Goal: Transaction & Acquisition: Purchase product/service

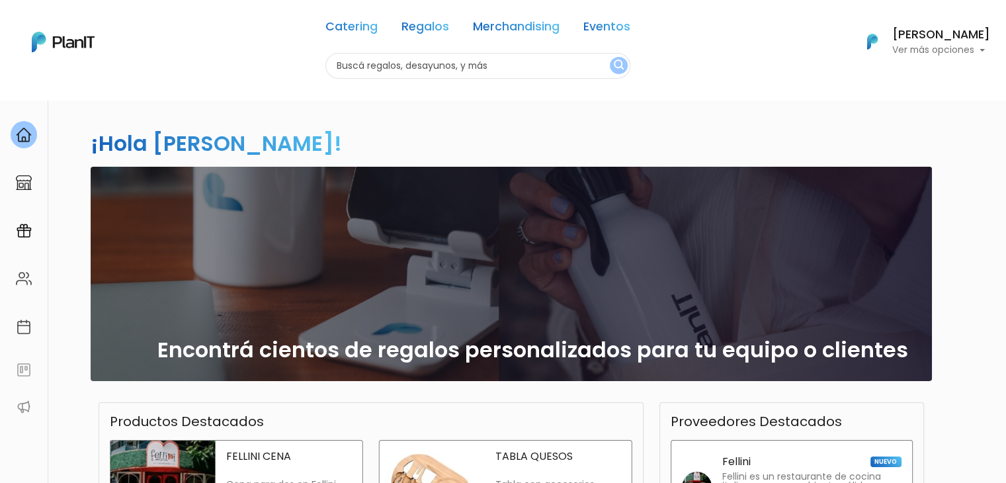
click at [401, 65] on input "text" at bounding box center [477, 66] width 305 height 26
type input "nuevo"
click at [610, 57] on button "submit" at bounding box center [619, 65] width 18 height 17
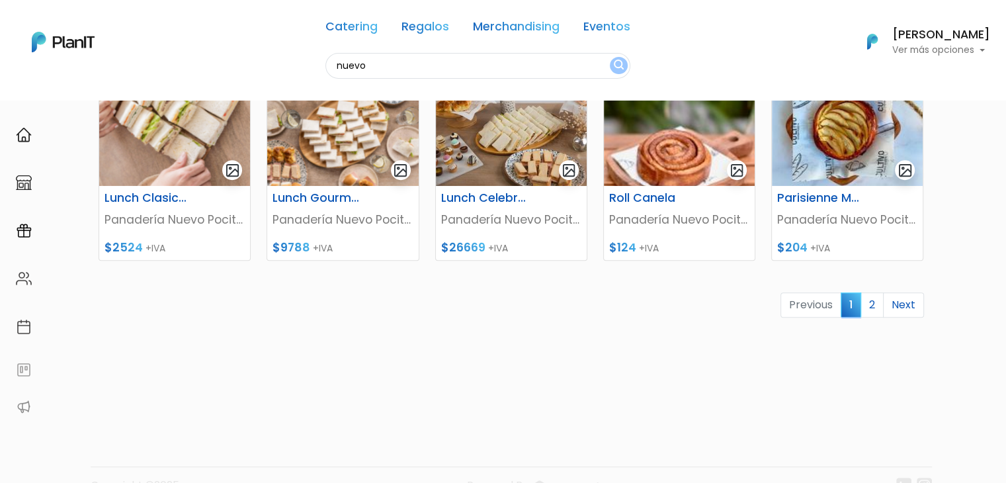
scroll to position [617, 0]
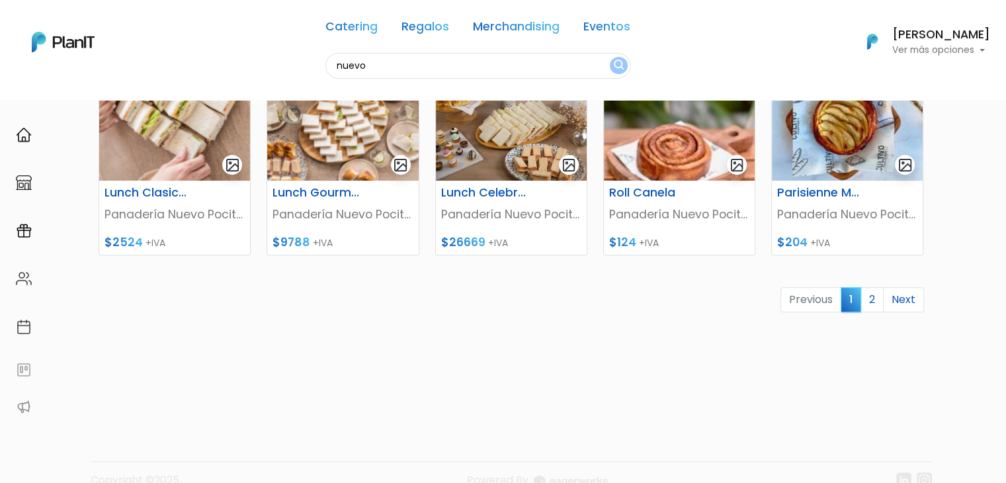
drag, startPoint x: 1015, startPoint y: 65, endPoint x: 1015, endPoint y: 318, distance: 252.0
click at [667, 161] on img at bounding box center [679, 122] width 151 height 116
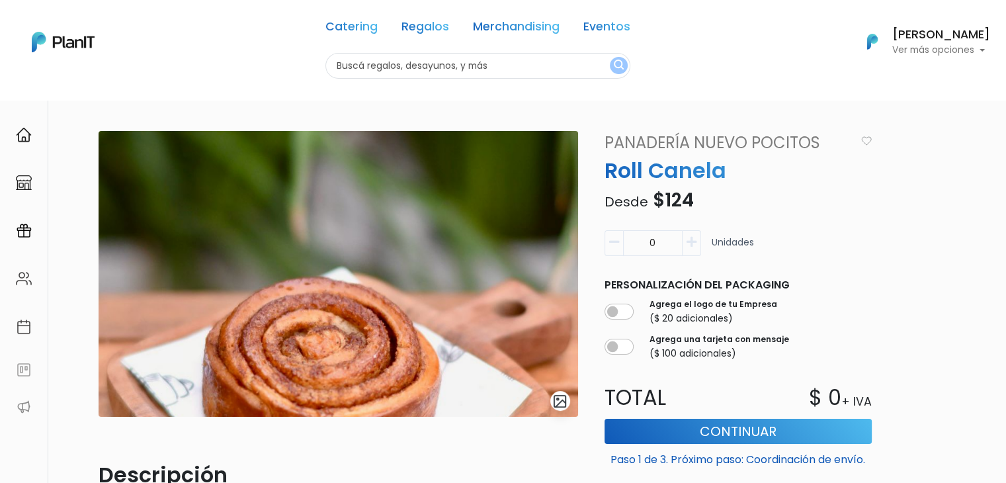
click at [442, 60] on input "text" at bounding box center [477, 66] width 305 height 26
click at [410, 21] on link "Regalos" at bounding box center [426, 29] width 48 height 16
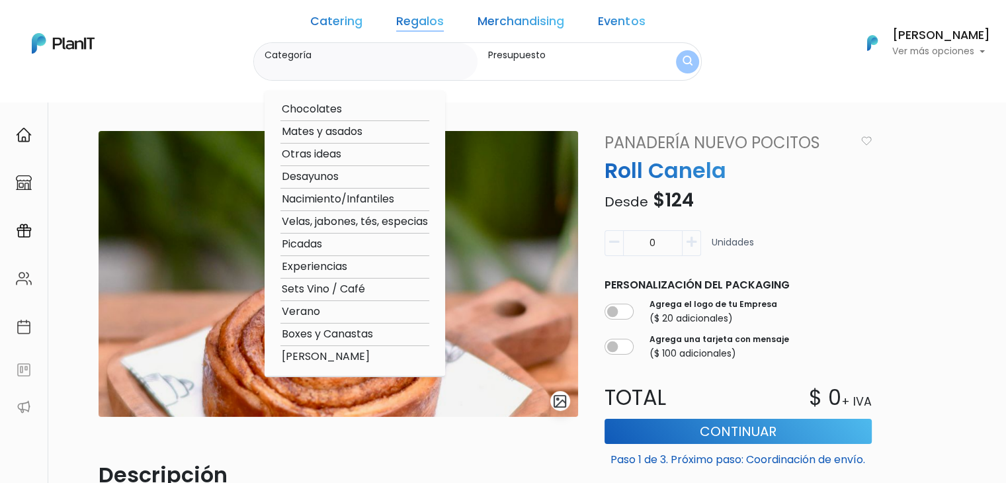
click at [372, 310] on option "Verano" at bounding box center [354, 312] width 149 height 17
type input "Verano"
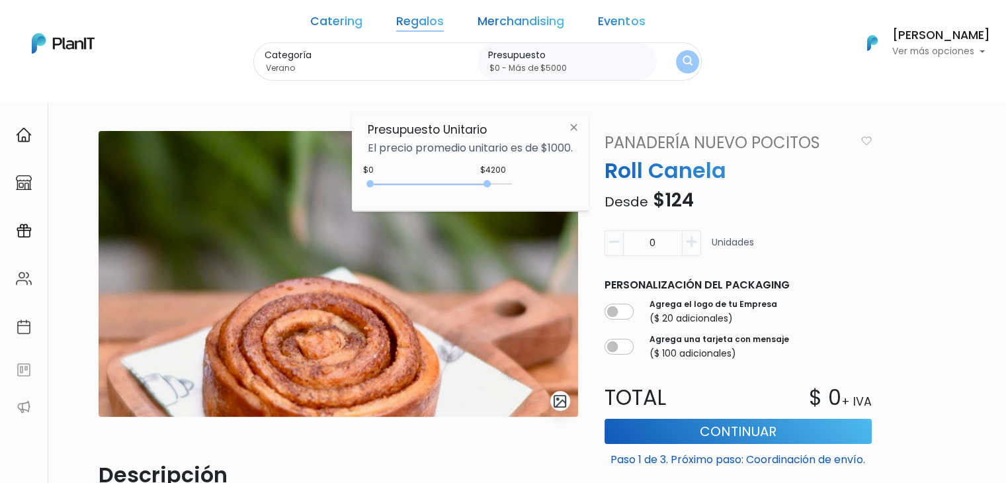
type input "$0 - Más de $5000"
drag, startPoint x: 394, startPoint y: 183, endPoint x: 519, endPoint y: 189, distance: 125.2
click at [519, 189] on div "+$5000 $0 0 : 5000 0 5000 0,5000" at bounding box center [470, 186] width 205 height 26
click at [667, 46] on form "Categoría Verano Chocolates Mates y asados Otras ideas Desayunos Nacimiento/Inf…" at bounding box center [477, 61] width 449 height 39
click at [676, 52] on button "submit" at bounding box center [687, 61] width 23 height 23
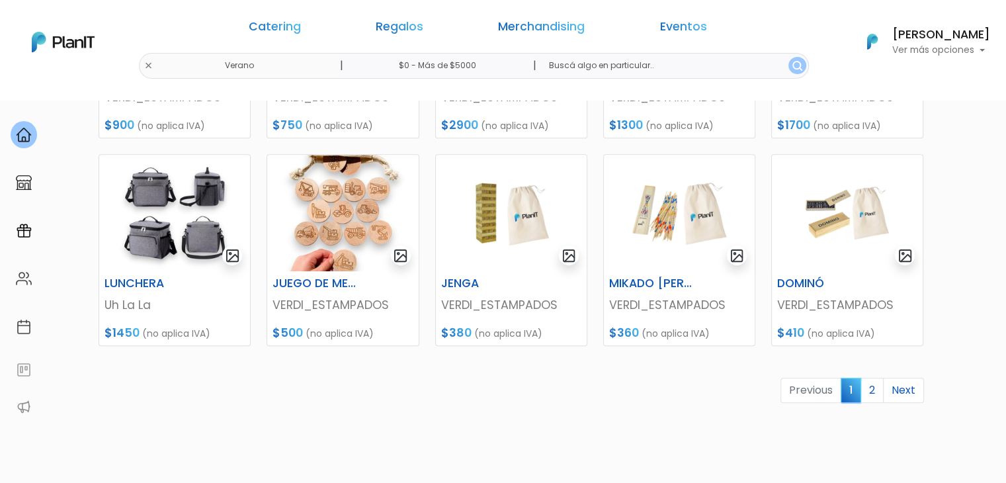
drag, startPoint x: 870, startPoint y: 1347, endPoint x: 957, endPoint y: 1261, distance: 121.6
click at [870, 388] on link "2" at bounding box center [872, 390] width 23 height 25
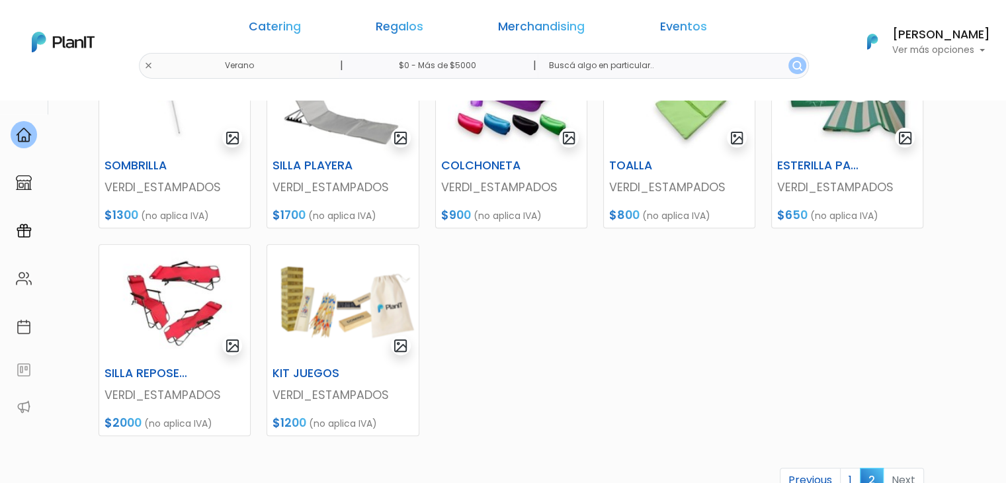
scroll to position [474, 0]
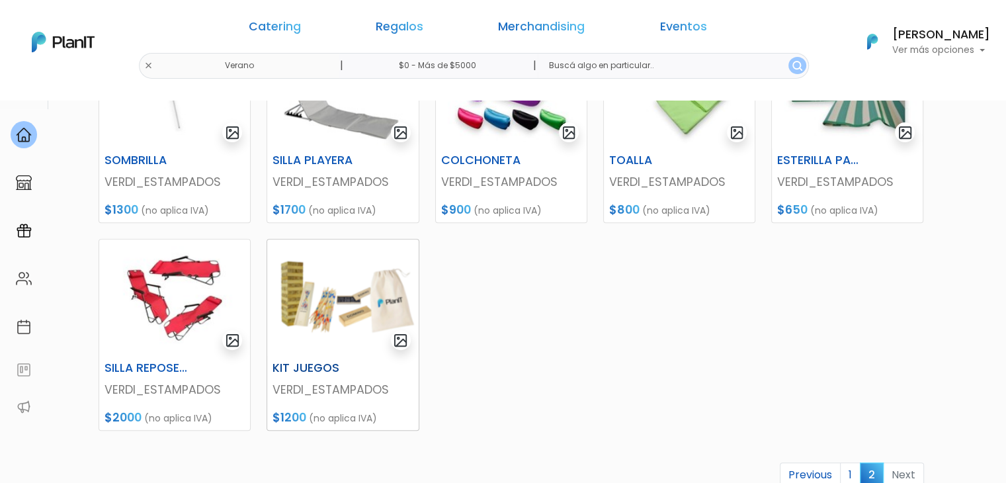
click at [313, 302] on img at bounding box center [342, 297] width 151 height 116
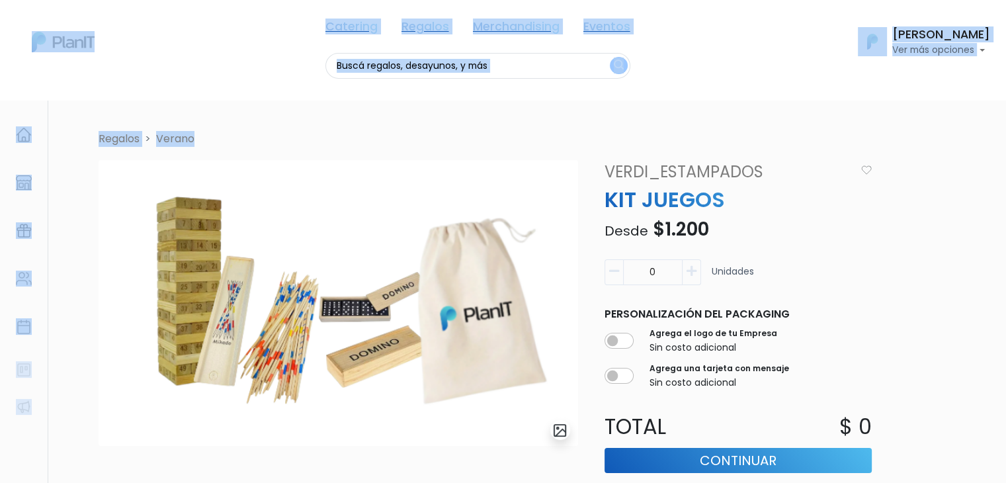
drag, startPoint x: 1003, startPoint y: 123, endPoint x: 1015, endPoint y: 263, distance: 140.1
click at [1005, 263] on html "Catering Regalos Merchandising Eventos Catering Regalos Merchandising Eventos C…" at bounding box center [503, 241] width 1006 height 483
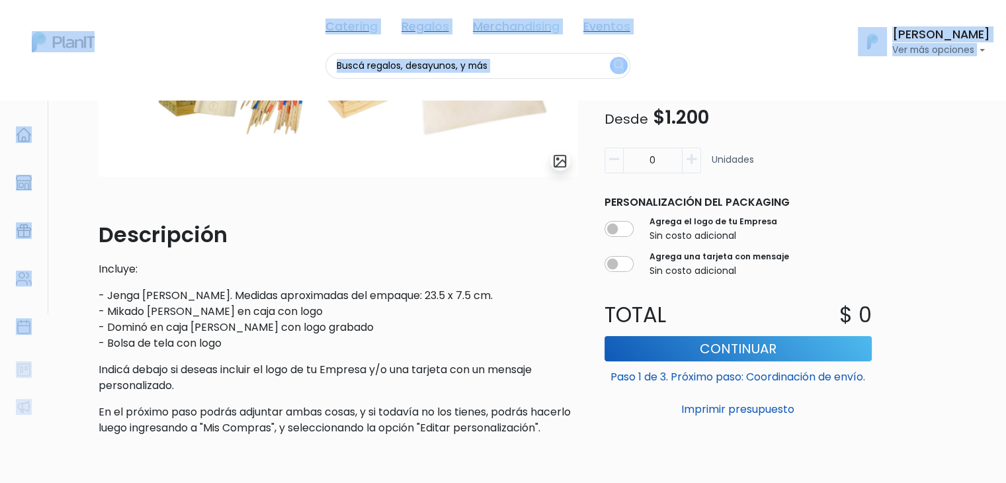
scroll to position [282, 0]
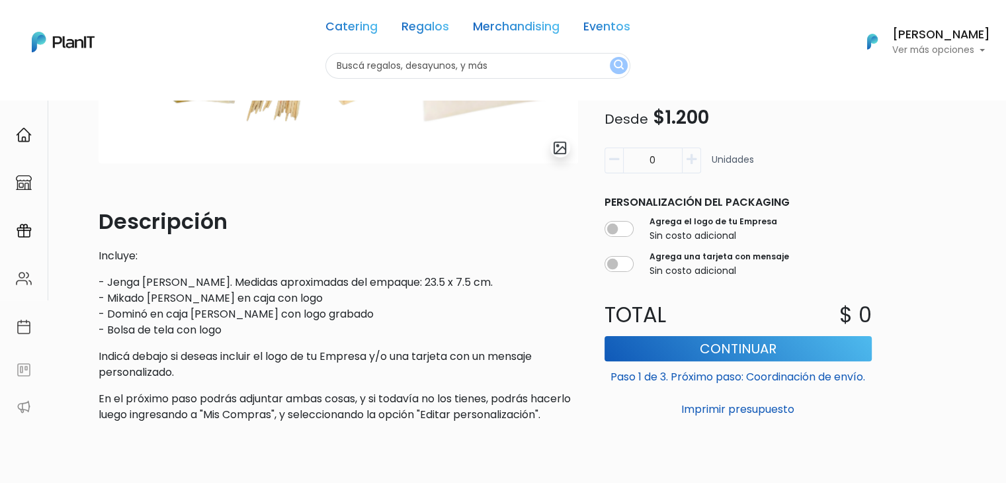
click at [505, 281] on p "- Jenga [PERSON_NAME]. Medidas aproximadas del empaque: 23.5 x 7.5 cm. - Mikado…" at bounding box center [339, 307] width 480 height 64
click at [392, 62] on input "text" at bounding box center [477, 66] width 305 height 26
type input "abas"
click at [610, 57] on button "submit" at bounding box center [619, 65] width 18 height 17
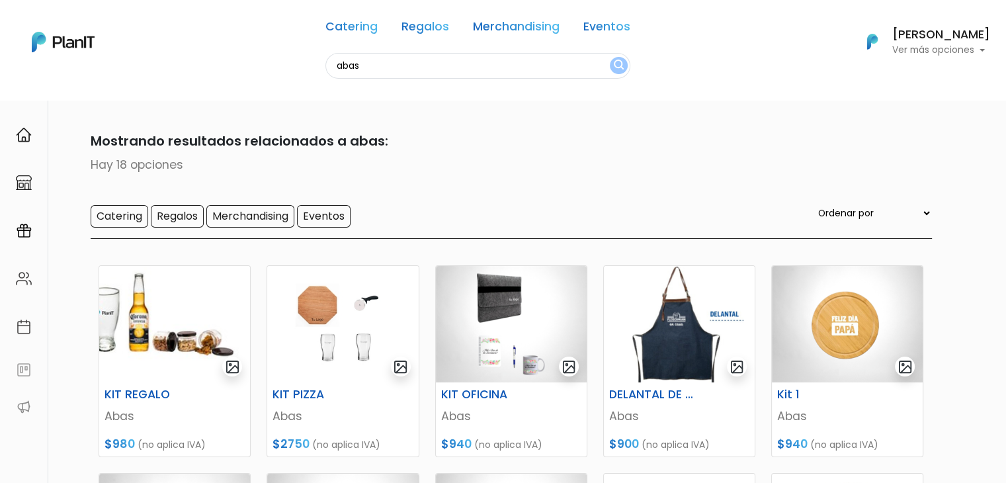
click at [336, 71] on input "abas" at bounding box center [477, 66] width 305 height 26
type input "estudio tres"
click at [610, 57] on button "submit" at bounding box center [619, 65] width 18 height 17
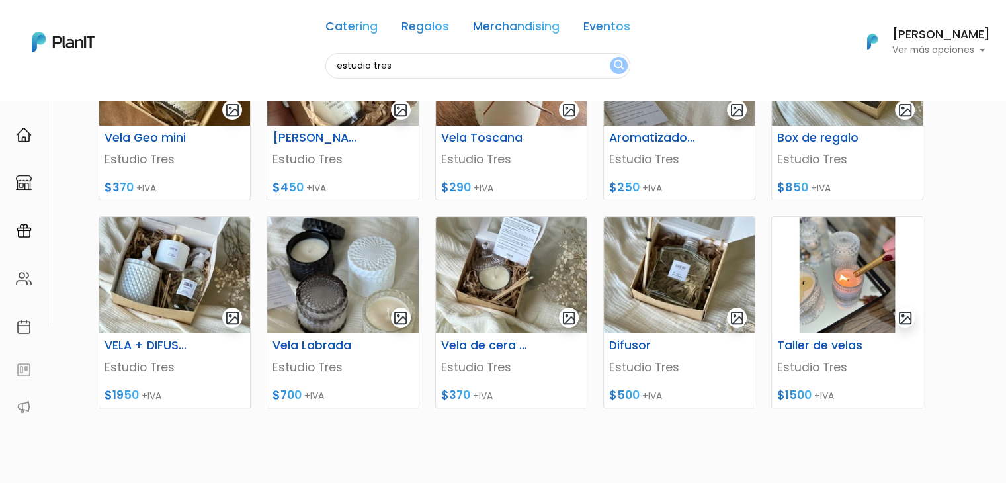
scroll to position [255, 0]
